Goal: Information Seeking & Learning: Learn about a topic

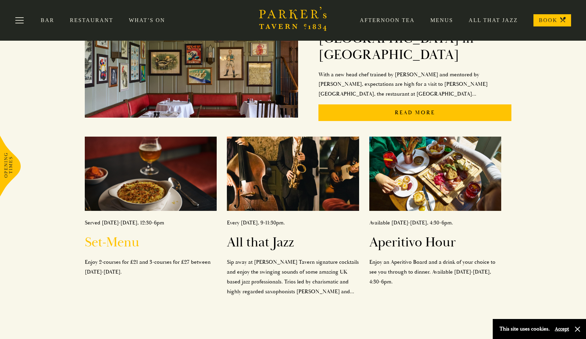
click at [126, 234] on h2 "Set-Menu" at bounding box center [151, 242] width 132 height 16
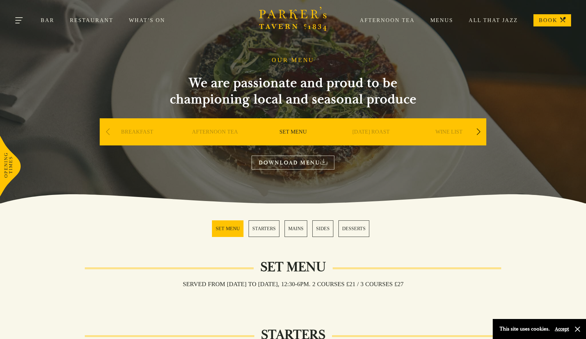
click at [18, 22] on button "Toggle navigation" at bounding box center [19, 21] width 29 height 29
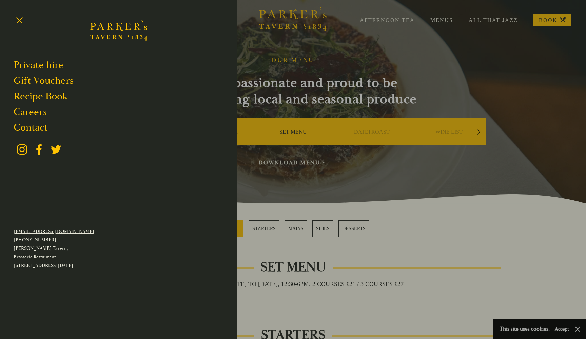
click at [432, 62] on div at bounding box center [293, 169] width 586 height 339
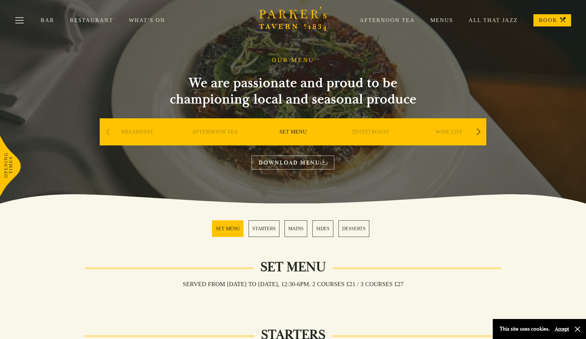
click at [479, 131] on div "Next slide" at bounding box center [478, 131] width 9 height 15
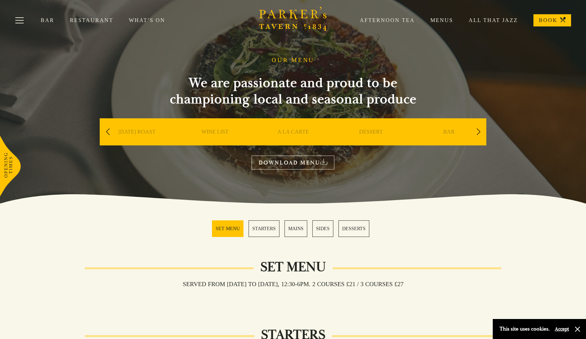
click at [479, 131] on div "Next slide" at bounding box center [478, 131] width 9 height 15
click at [108, 132] on div "Previous slide" at bounding box center [107, 131] width 9 height 15
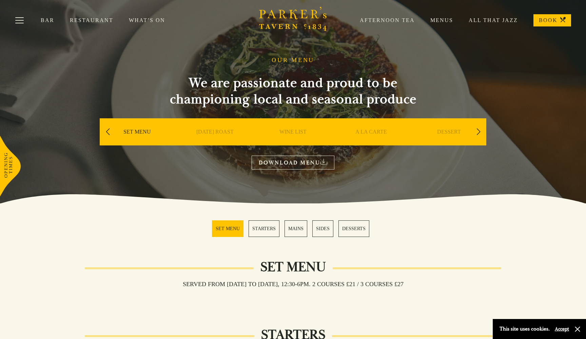
click at [108, 132] on div "Previous slide" at bounding box center [107, 131] width 9 height 15
click at [96, 22] on link "Restaurant" at bounding box center [99, 20] width 59 height 7
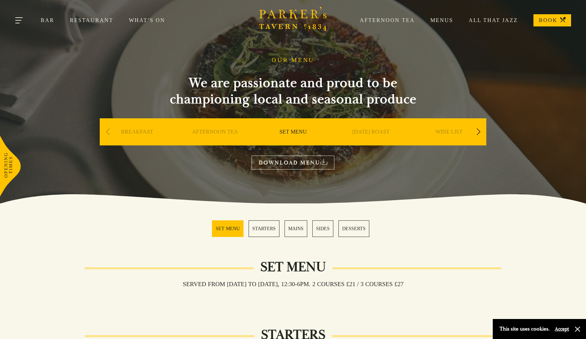
click at [19, 20] on button "Toggle navigation" at bounding box center [19, 21] width 29 height 29
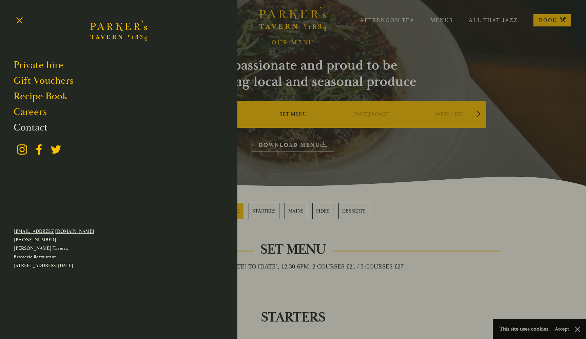
scroll to position [20, 0]
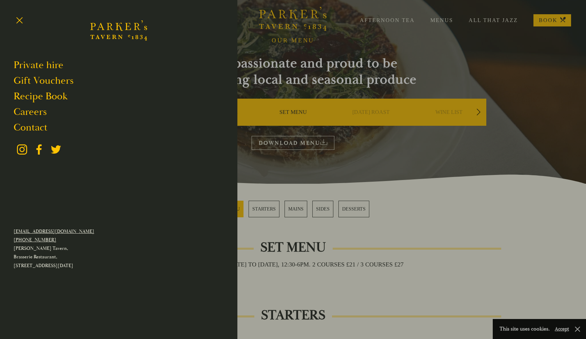
click at [382, 144] on div at bounding box center [293, 169] width 586 height 339
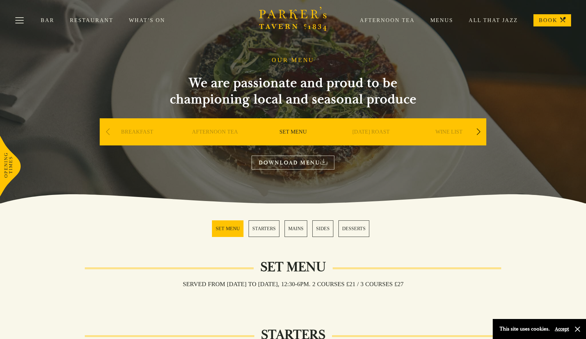
scroll to position [0, 0]
click at [443, 19] on link "Menus" at bounding box center [434, 20] width 38 height 7
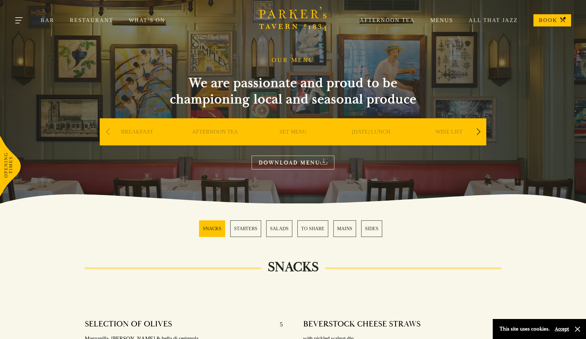
click at [19, 19] on button "Toggle navigation" at bounding box center [19, 21] width 29 height 29
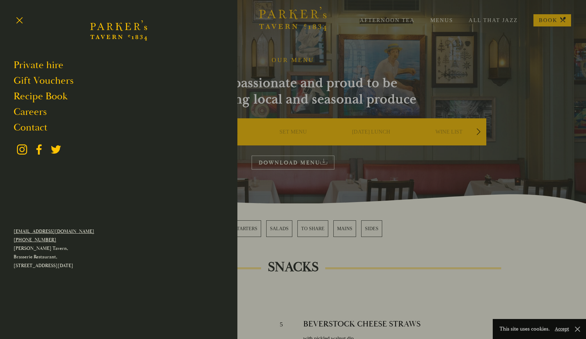
click at [379, 72] on div at bounding box center [293, 169] width 586 height 339
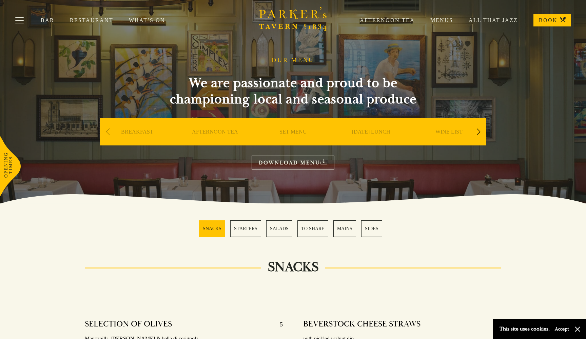
click at [295, 132] on link "SET MENU" at bounding box center [292, 142] width 27 height 27
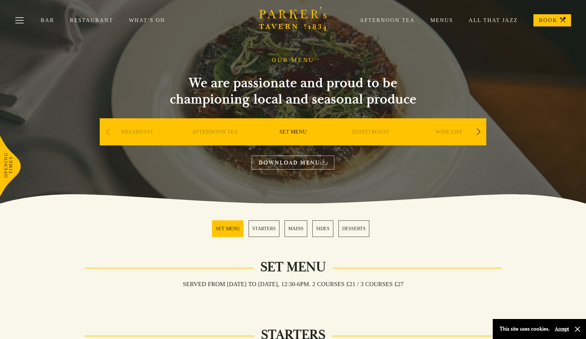
click at [443, 19] on link "Menus" at bounding box center [434, 20] width 38 height 7
